Goal: Find specific page/section: Find specific page/section

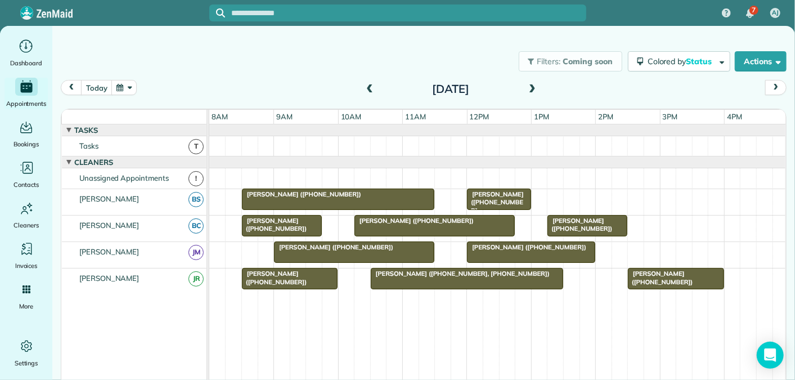
click at [368, 84] on span at bounding box center [370, 89] width 12 height 10
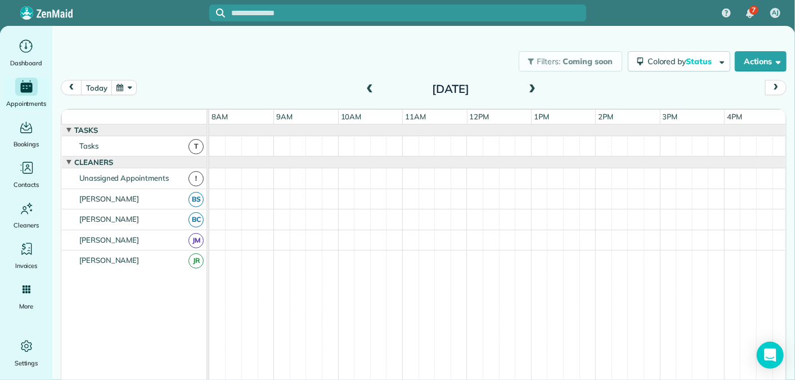
click at [368, 84] on span at bounding box center [370, 89] width 12 height 10
click at [370, 89] on span at bounding box center [370, 89] width 12 height 10
click at [531, 90] on span at bounding box center [532, 89] width 12 height 10
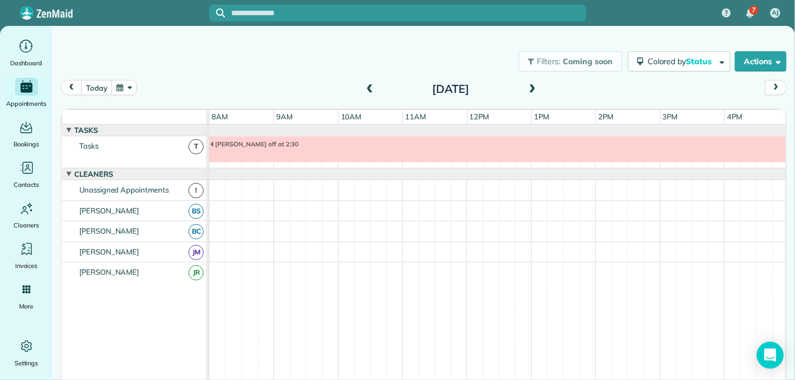
scroll to position [10, 0]
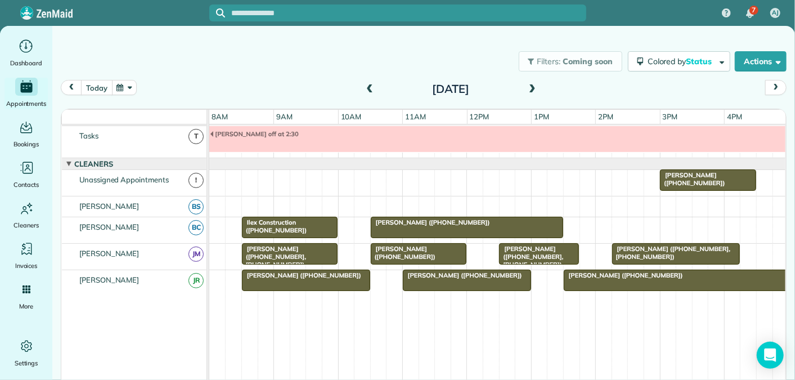
click at [99, 86] on button "today" at bounding box center [96, 87] width 31 height 15
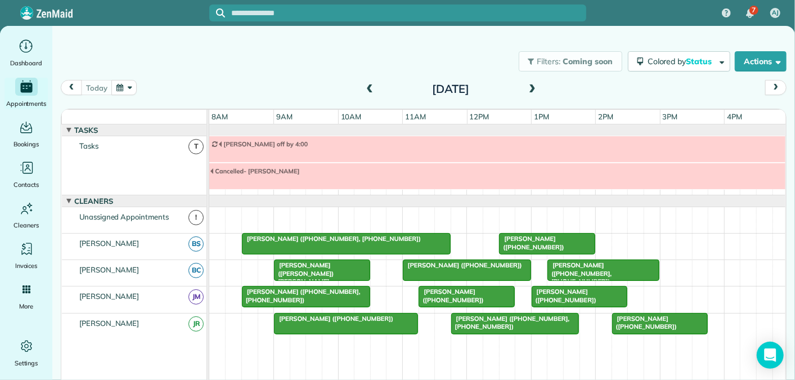
scroll to position [38, 0]
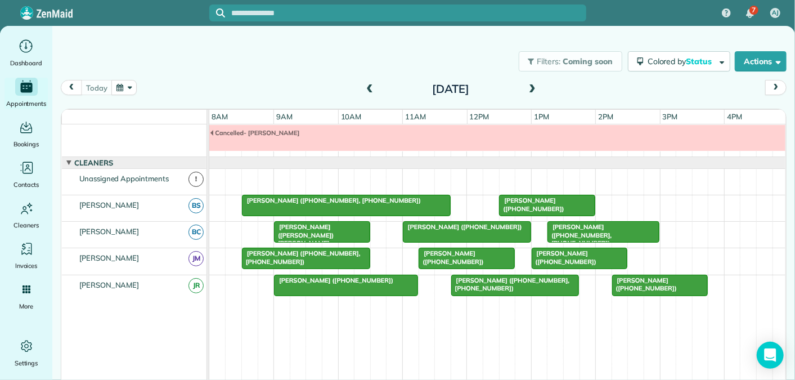
click at [119, 87] on button "button" at bounding box center [124, 87] width 26 height 15
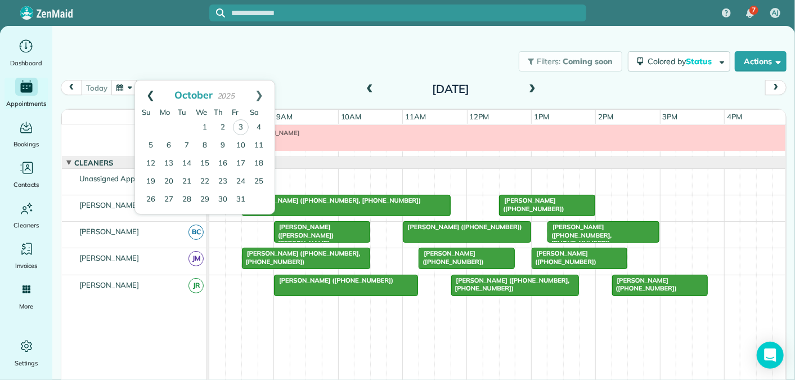
click at [147, 97] on link "Prev" at bounding box center [150, 95] width 31 height 28
click at [204, 176] on link "24" at bounding box center [205, 181] width 18 height 18
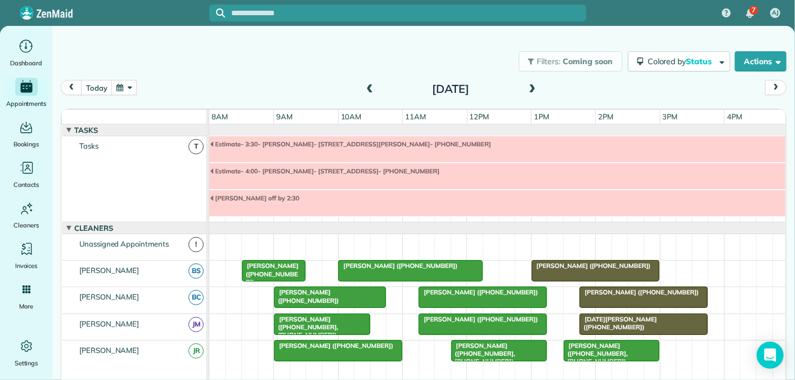
scroll to position [66, 0]
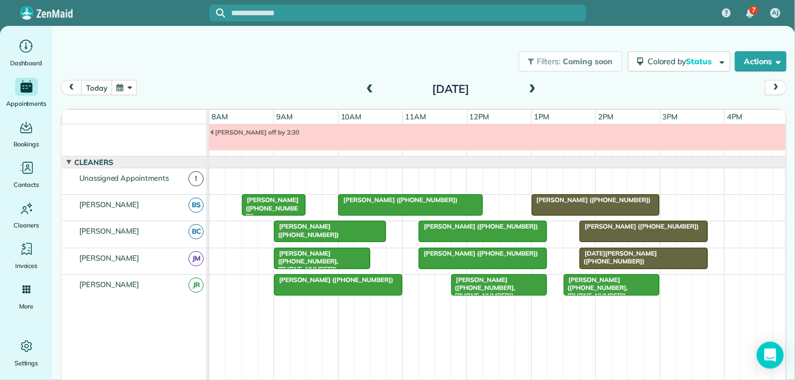
click at [563, 200] on span "[PERSON_NAME] ([PHONE_NUMBER])" at bounding box center [591, 200] width 120 height 8
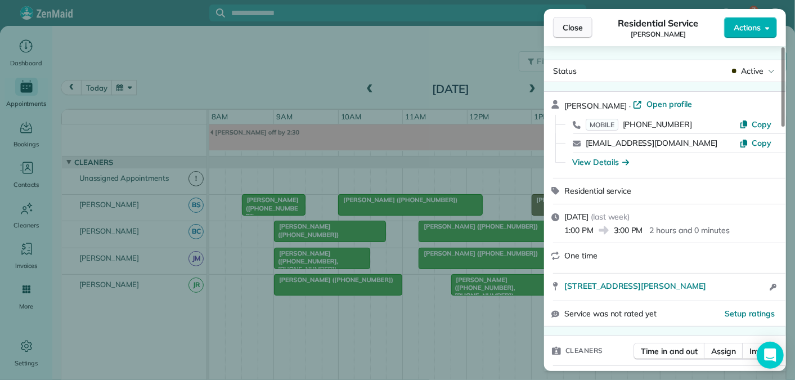
click at [576, 29] on span "Close" at bounding box center [573, 27] width 20 height 11
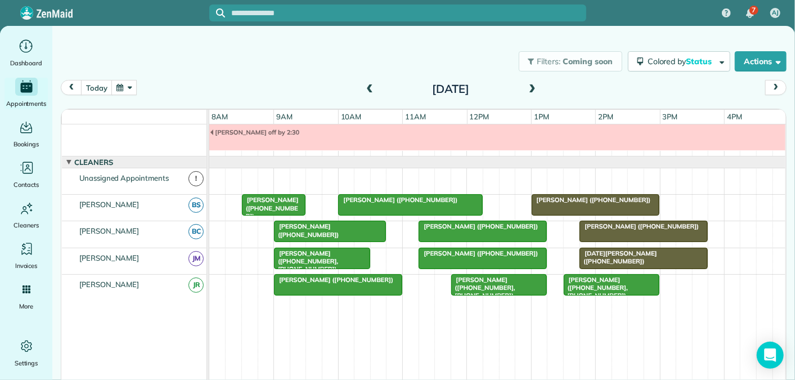
click at [534, 87] on span at bounding box center [532, 89] width 12 height 10
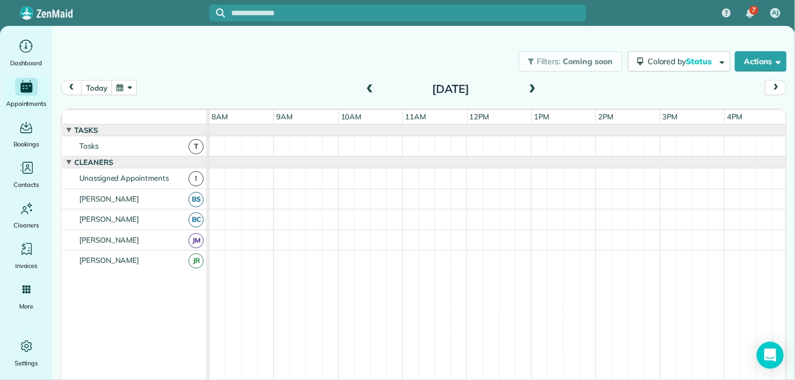
scroll to position [38, 0]
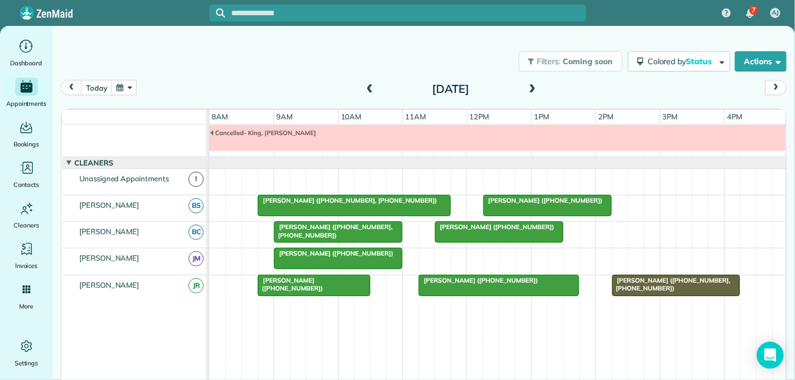
click at [534, 87] on span at bounding box center [532, 89] width 12 height 10
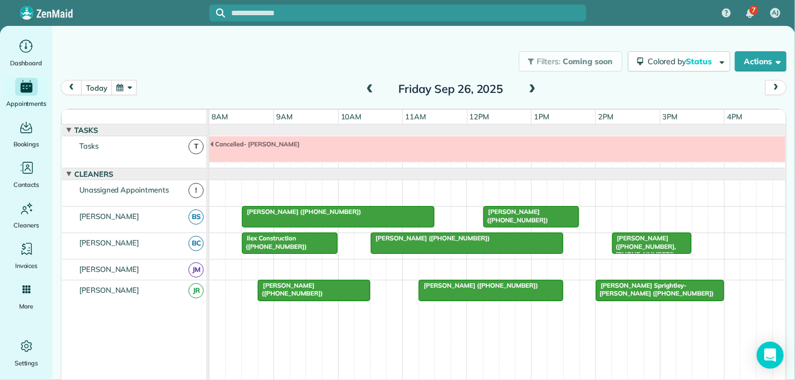
scroll to position [12, 0]
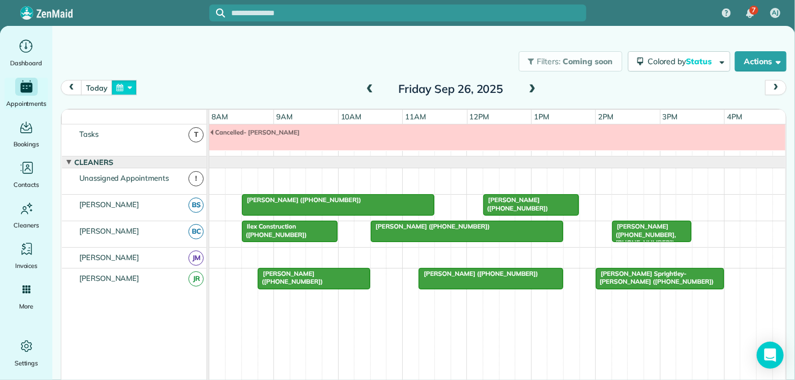
click at [120, 91] on button "button" at bounding box center [124, 87] width 26 height 15
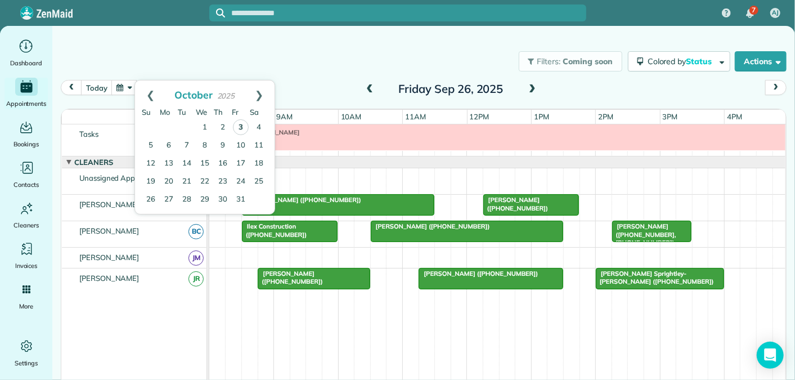
click at [241, 126] on link "3" at bounding box center [241, 127] width 16 height 16
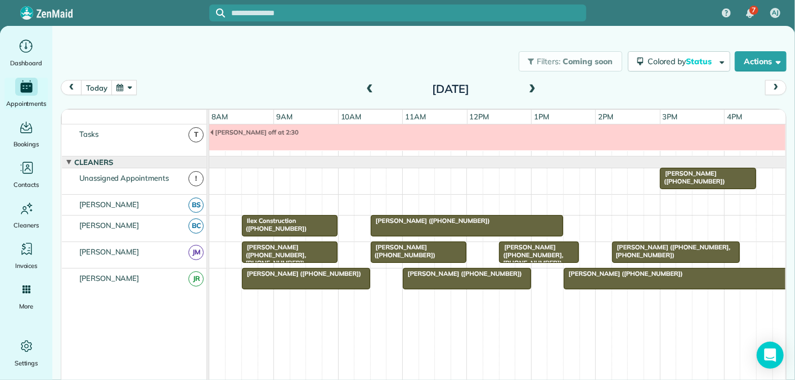
click at [369, 88] on span at bounding box center [370, 89] width 12 height 10
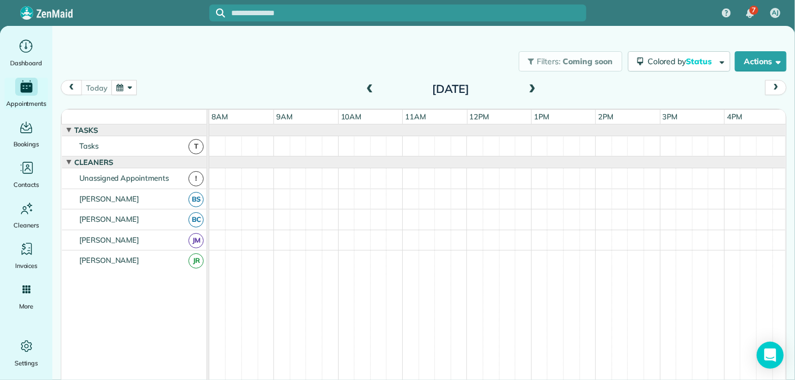
scroll to position [38, 0]
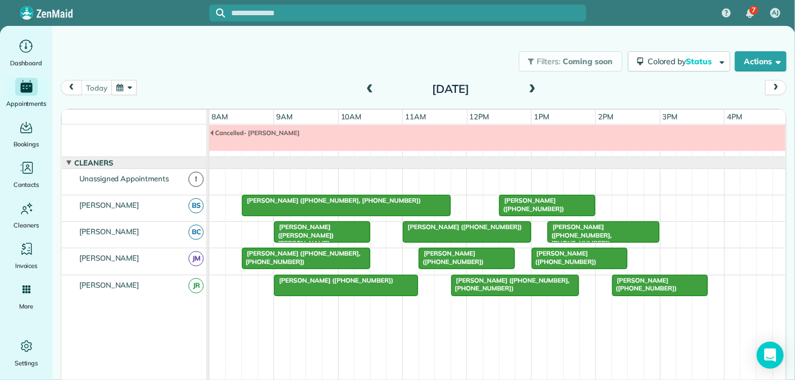
click at [531, 86] on span at bounding box center [532, 89] width 12 height 10
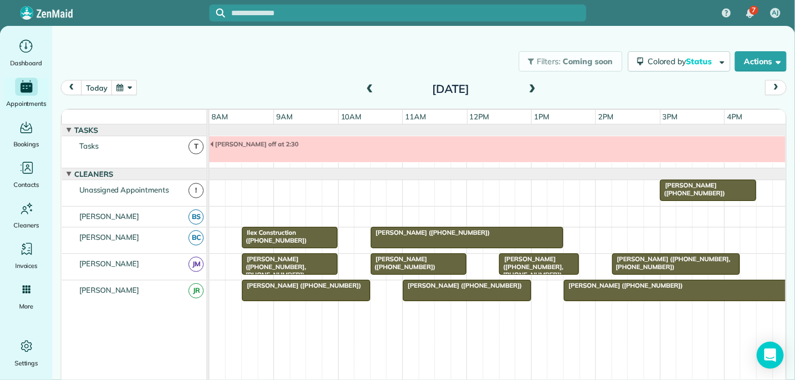
scroll to position [12, 0]
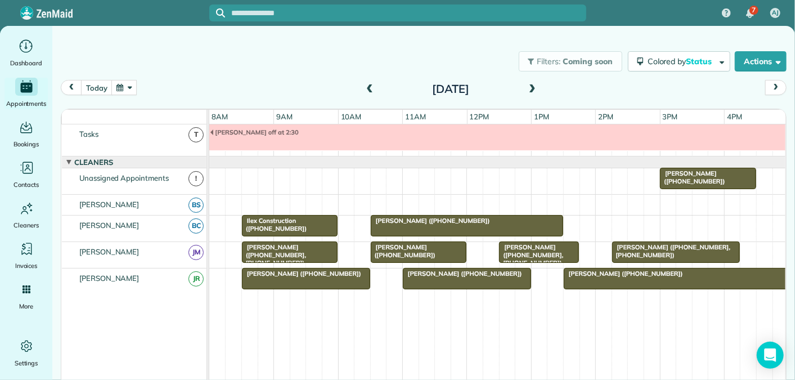
click at [531, 87] on span at bounding box center [532, 89] width 12 height 10
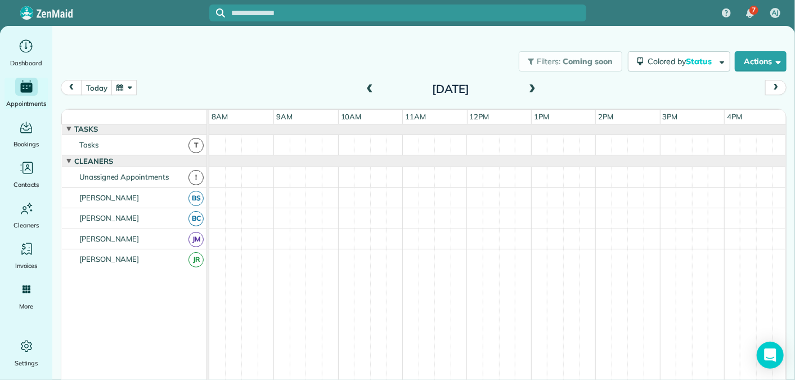
scroll to position [0, 0]
click at [531, 87] on span at bounding box center [532, 89] width 12 height 10
click at [531, 91] on span at bounding box center [532, 89] width 12 height 10
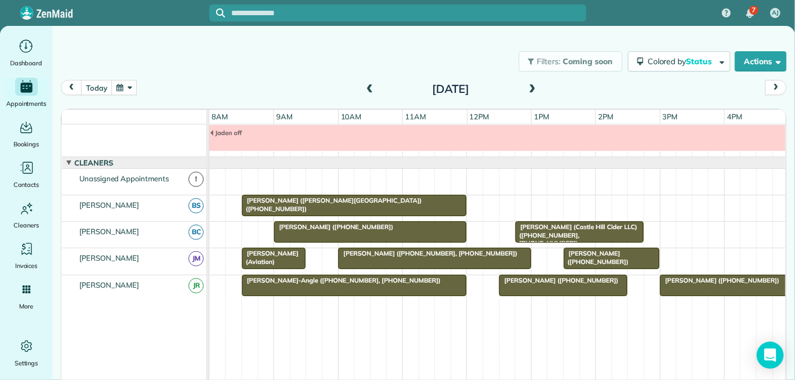
click at [366, 89] on span at bounding box center [370, 89] width 12 height 10
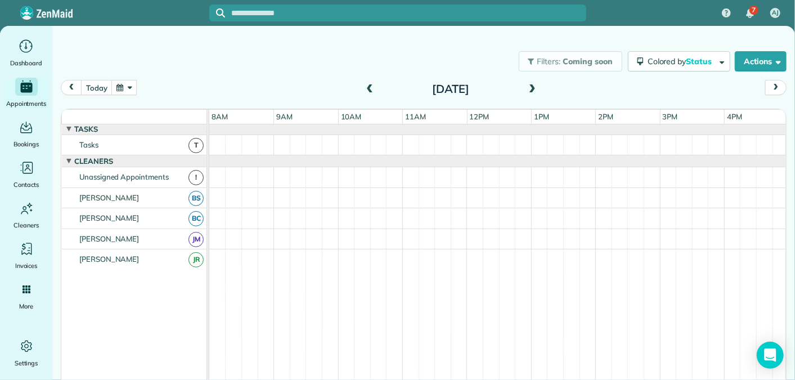
scroll to position [0, 0]
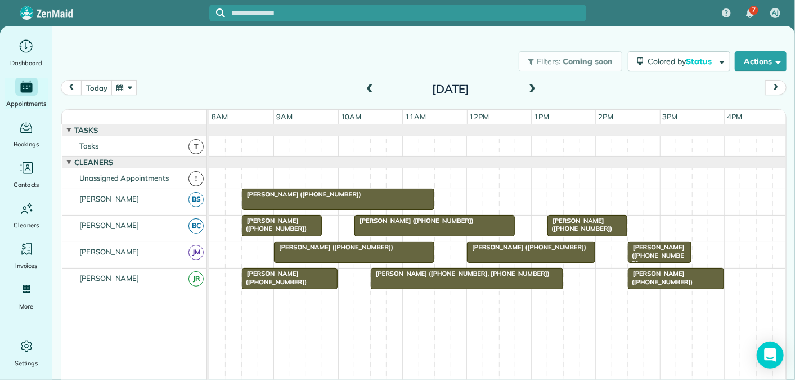
click at [118, 89] on button "button" at bounding box center [124, 87] width 26 height 15
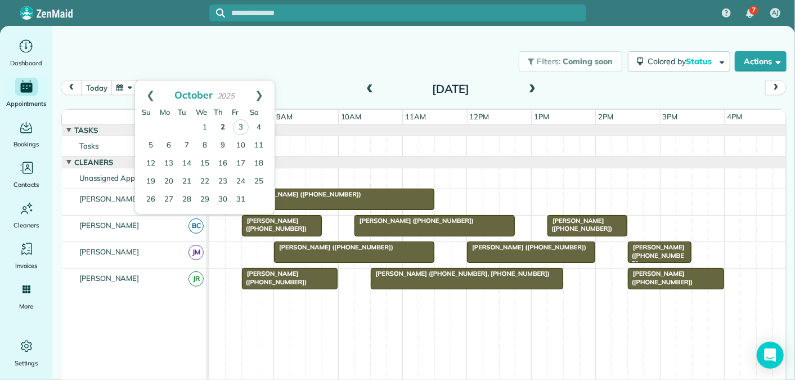
click at [227, 127] on link "2" at bounding box center [223, 128] width 18 height 18
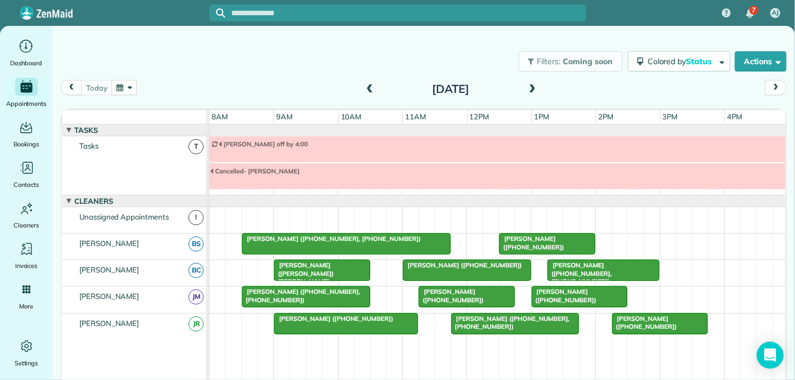
click at [534, 87] on span at bounding box center [532, 89] width 12 height 10
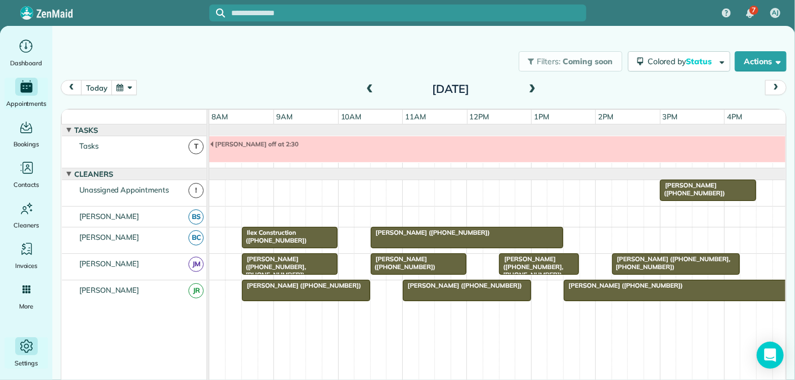
click at [28, 343] on icon "Main" at bounding box center [26, 346] width 17 height 17
click at [531, 89] on span at bounding box center [532, 89] width 12 height 10
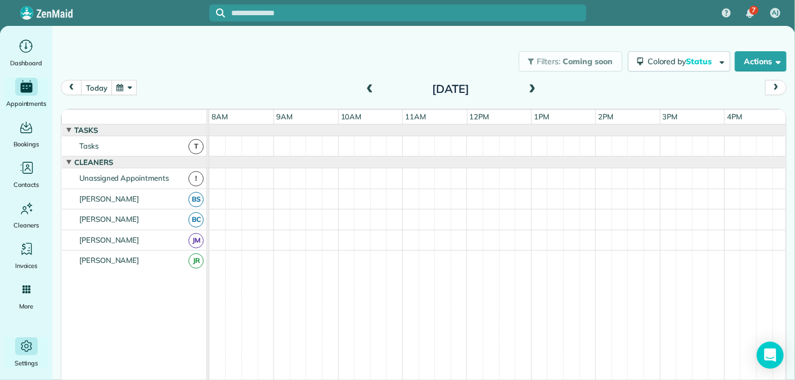
click at [531, 89] on span at bounding box center [532, 89] width 12 height 10
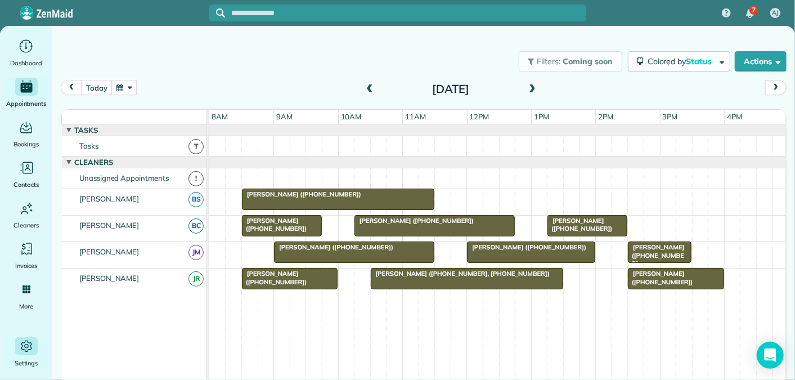
click at [370, 90] on span at bounding box center [370, 89] width 12 height 10
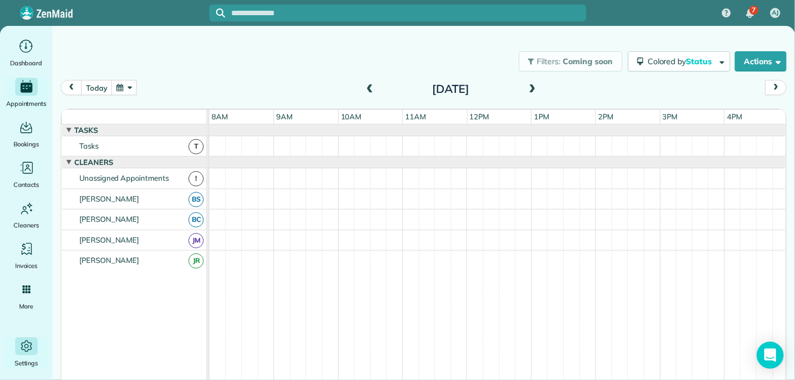
click at [534, 88] on span at bounding box center [532, 89] width 12 height 10
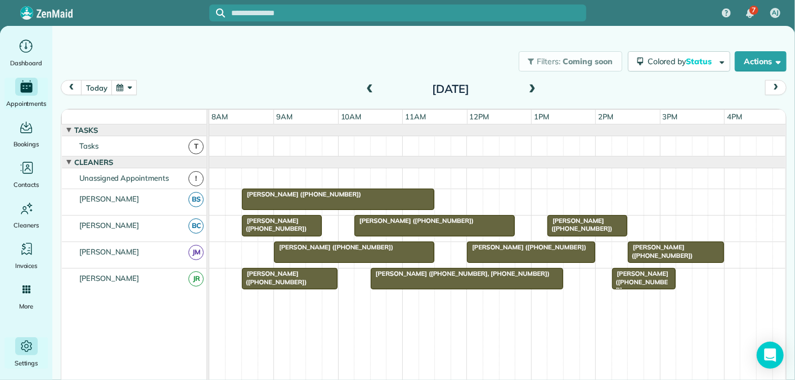
click at [510, 249] on div at bounding box center [531, 252] width 127 height 20
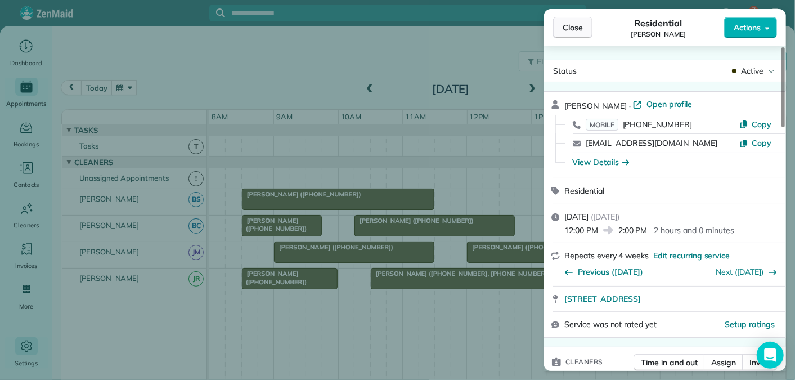
click at [571, 28] on span "Close" at bounding box center [573, 27] width 20 height 11
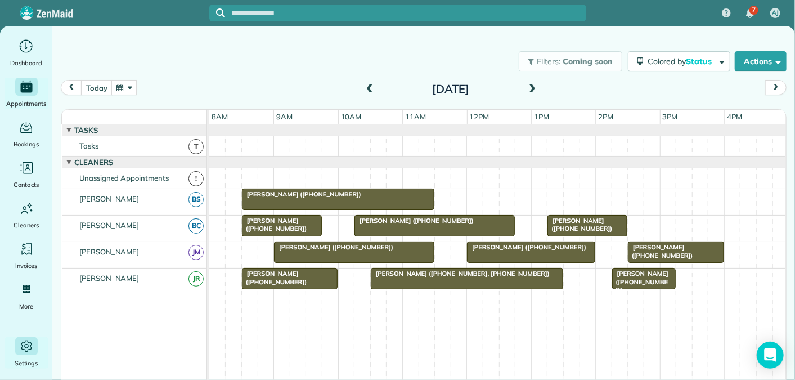
click at [272, 53] on div "Filters: Coming soon Colored by Status Color by Cleaner Color by Team Color by …" at bounding box center [423, 61] width 743 height 37
click at [369, 87] on span at bounding box center [370, 89] width 12 height 10
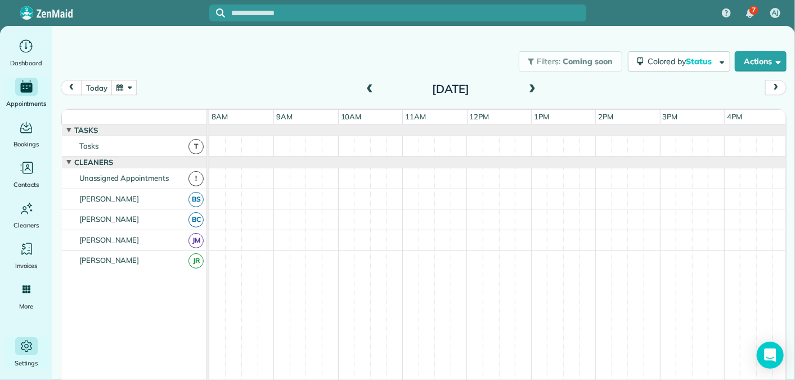
click at [369, 87] on span at bounding box center [370, 89] width 12 height 10
click at [372, 92] on span at bounding box center [370, 89] width 12 height 10
click at [368, 87] on span at bounding box center [370, 89] width 12 height 10
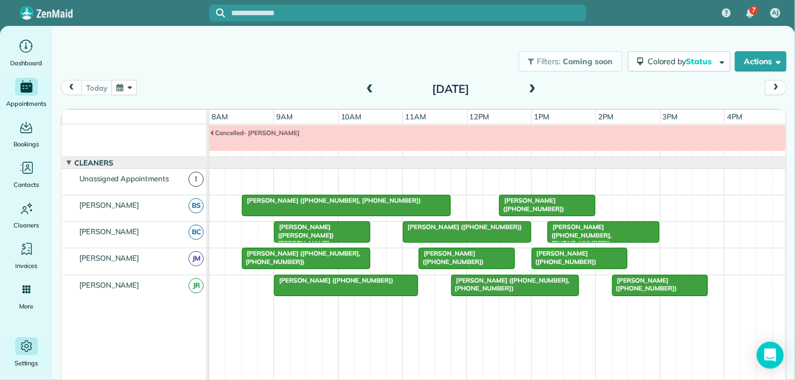
click at [533, 90] on span at bounding box center [532, 89] width 12 height 10
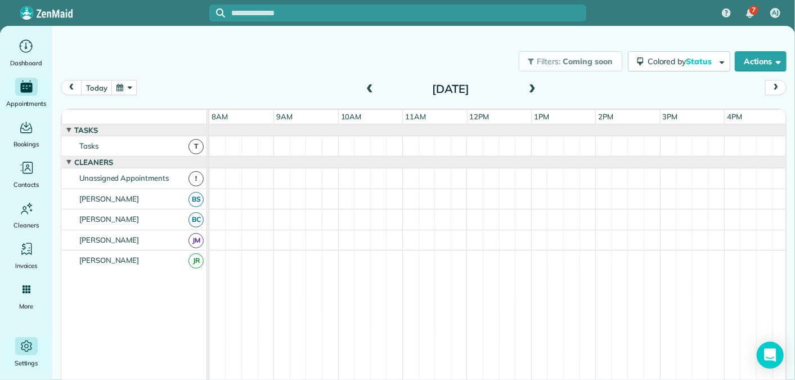
scroll to position [12, 0]
